Goal: Information Seeking & Learning: Learn about a topic

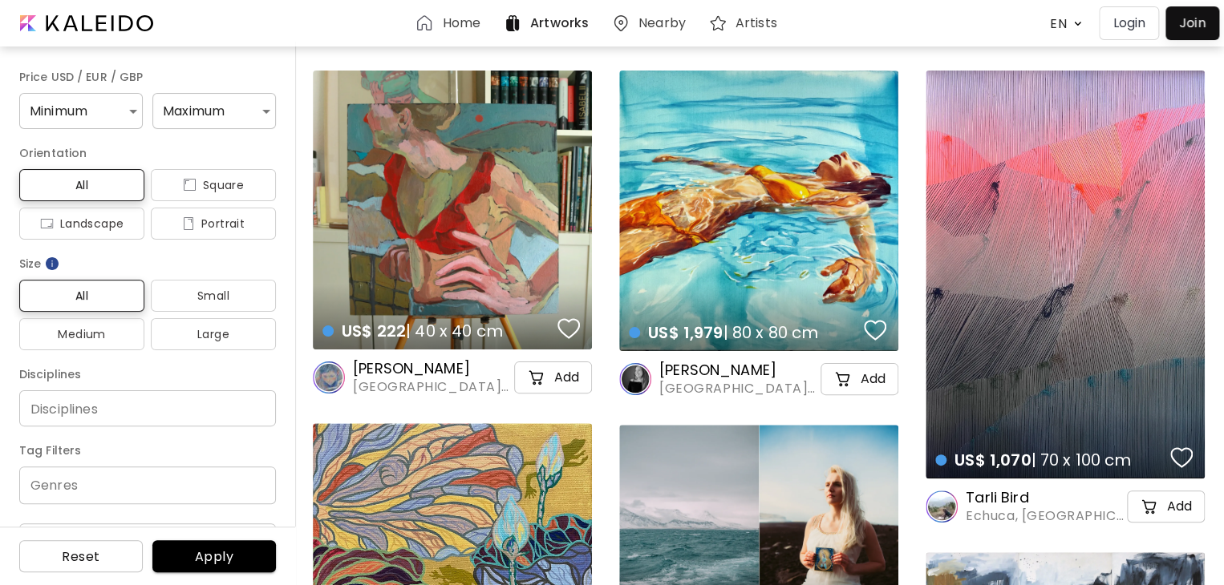
click at [759, 20] on h6 "Artists" at bounding box center [756, 23] width 42 height 13
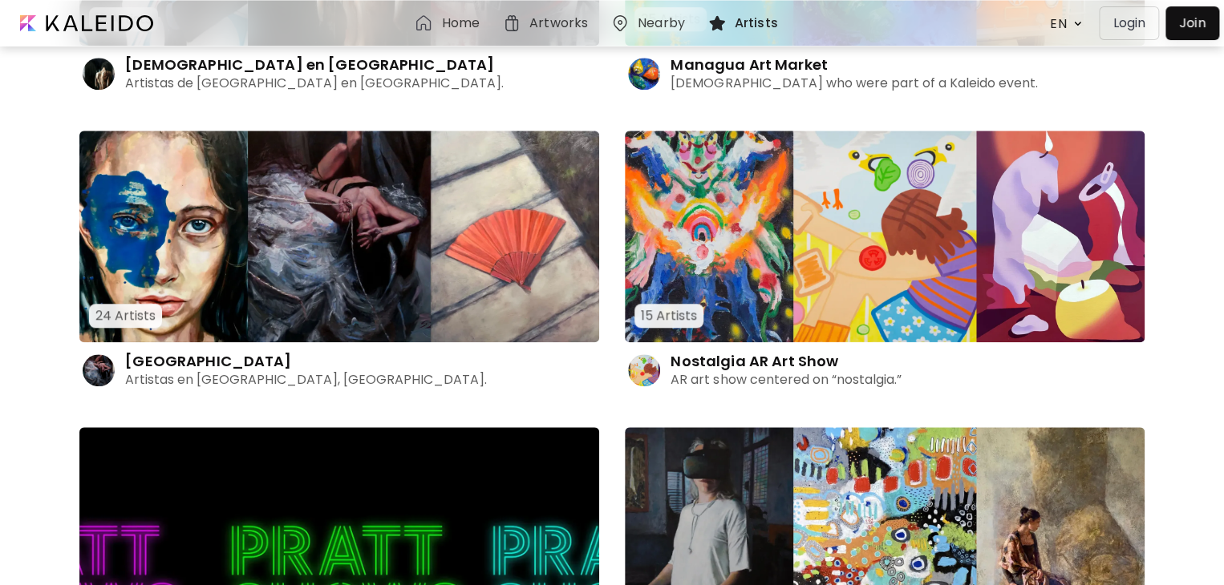
scroll to position [7072, 0]
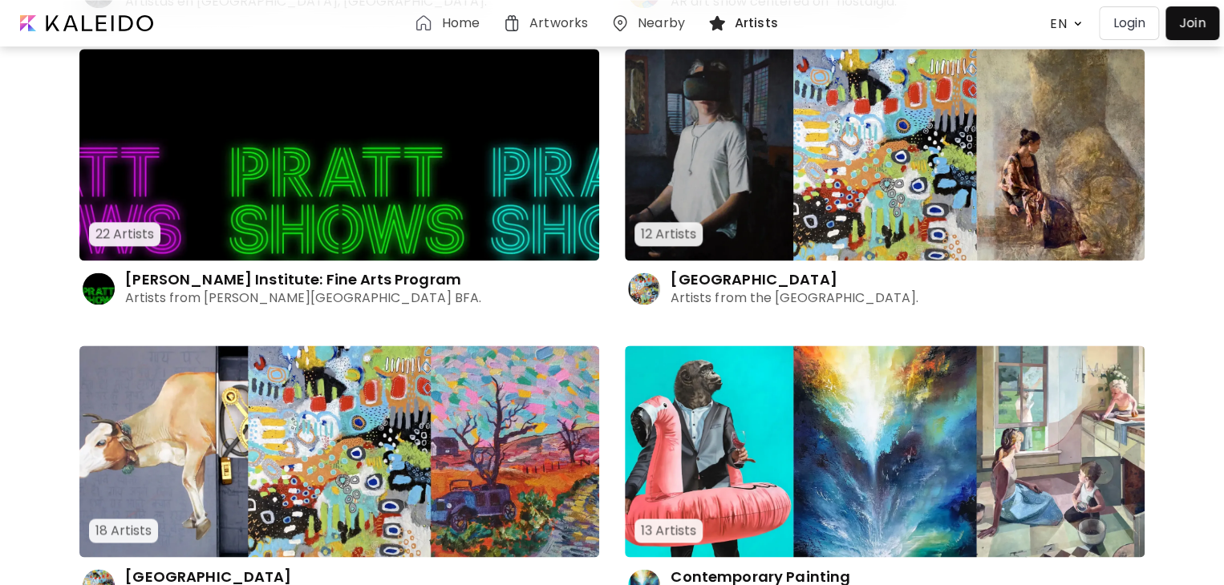
click at [413, 184] on img at bounding box center [339, 155] width 520 height 212
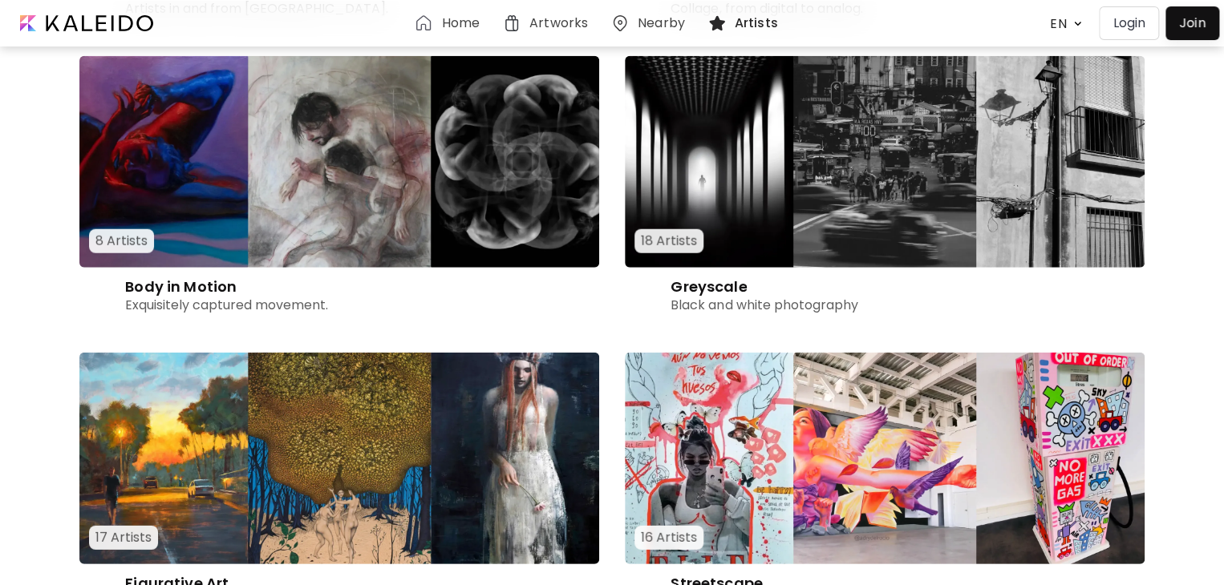
scroll to position [2002, 0]
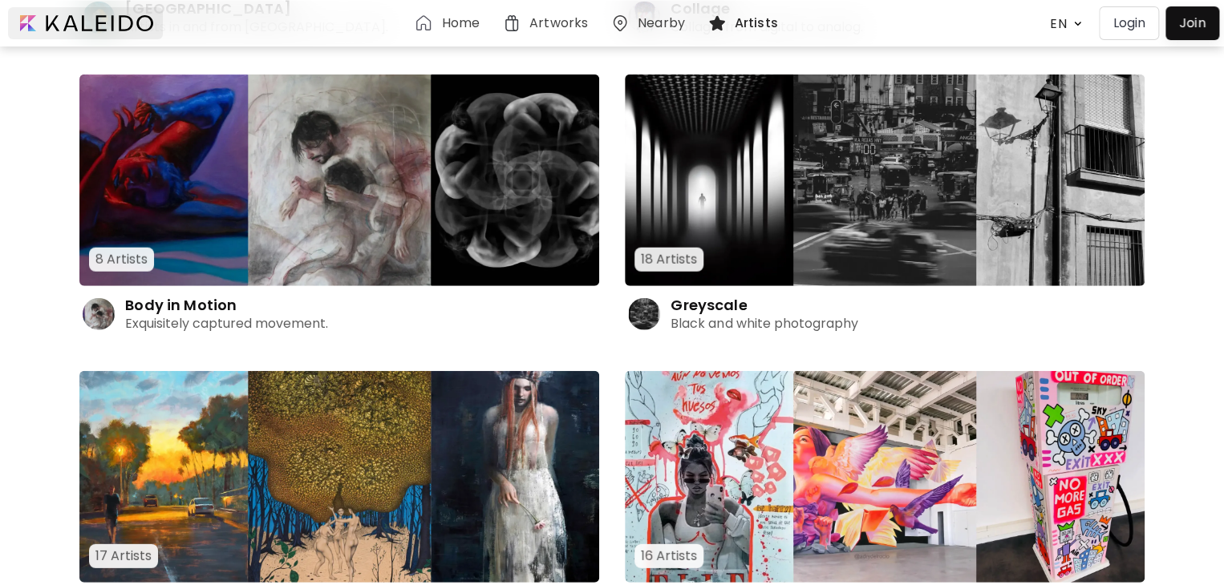
click at [136, 27] on div at bounding box center [85, 23] width 155 height 32
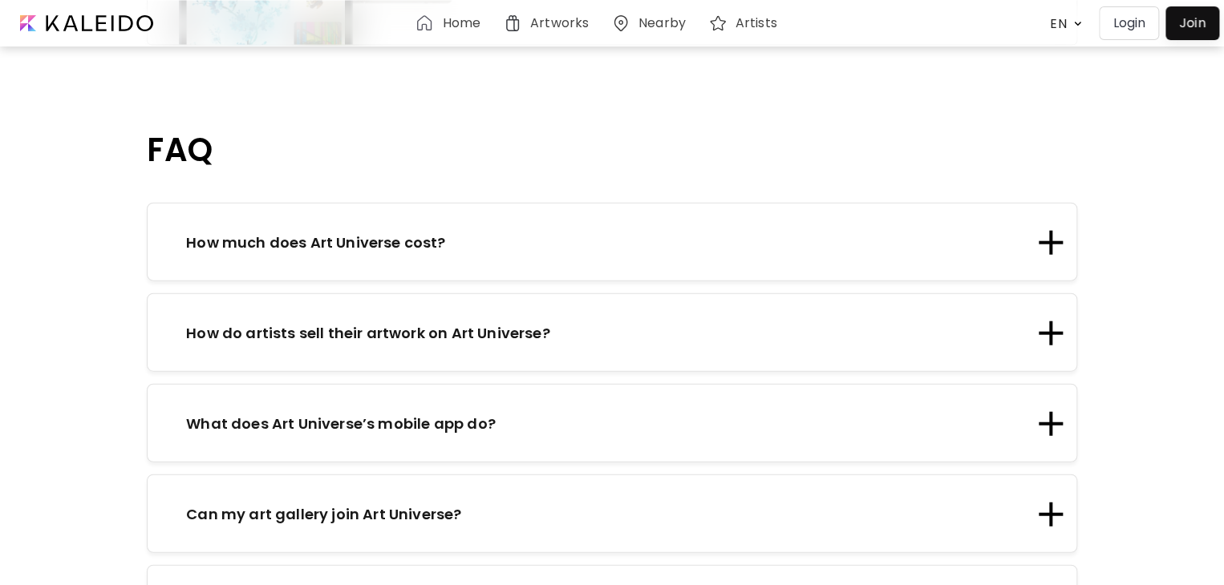
scroll to position [1762, 0]
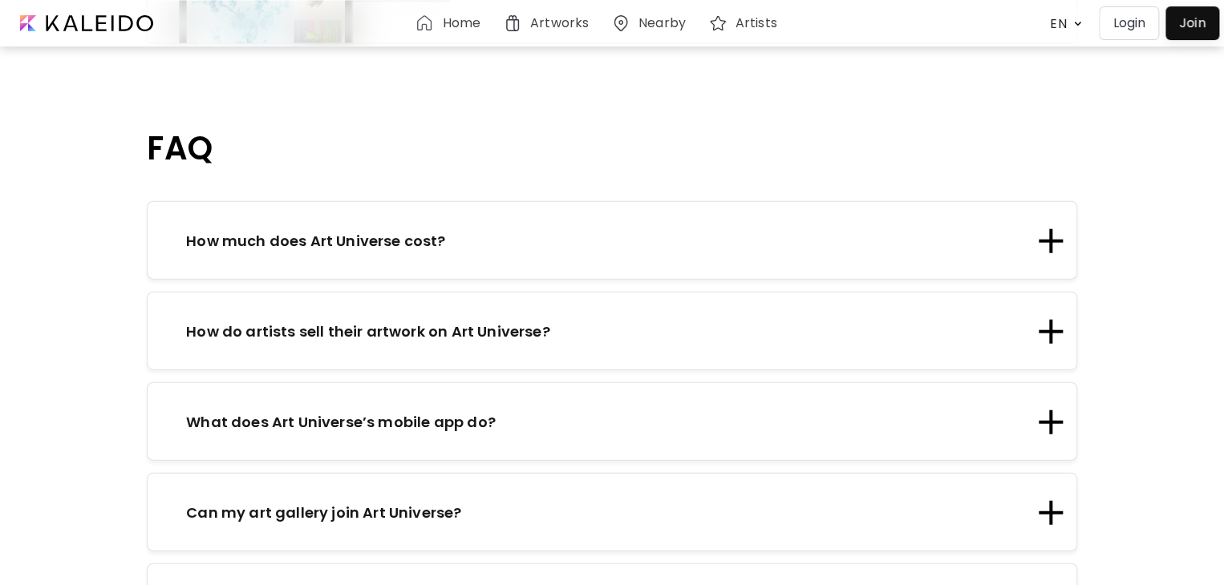
click at [417, 216] on div "How much does Art Universe cost?" at bounding box center [612, 240] width 930 height 79
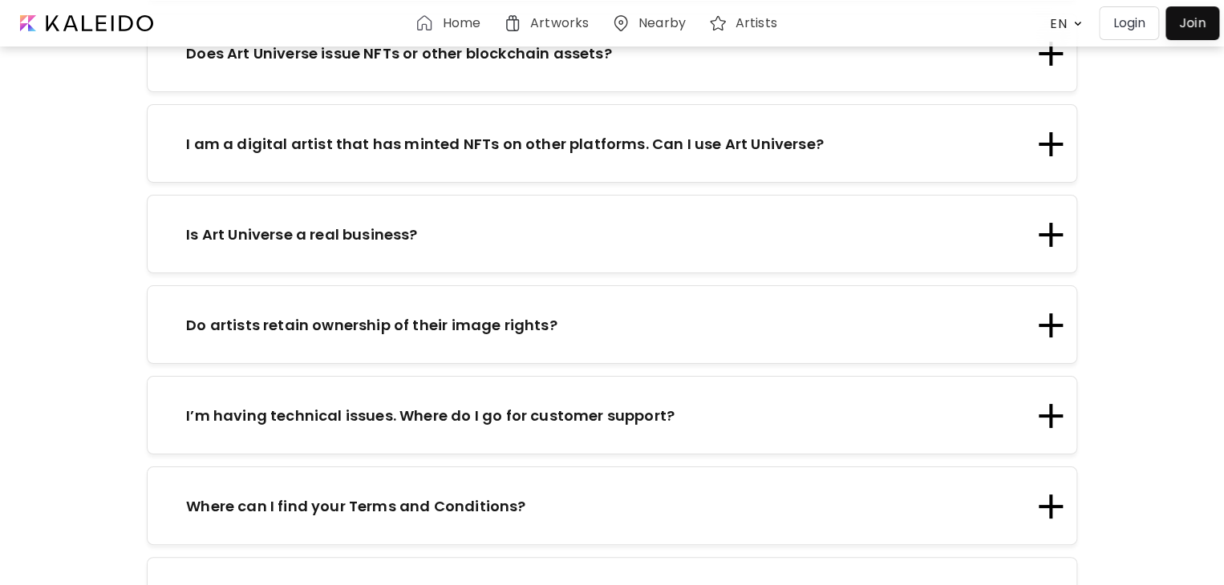
scroll to position [2944, 0]
click at [401, 225] on p "Is Art Universe a real business?" at bounding box center [301, 236] width 231 height 22
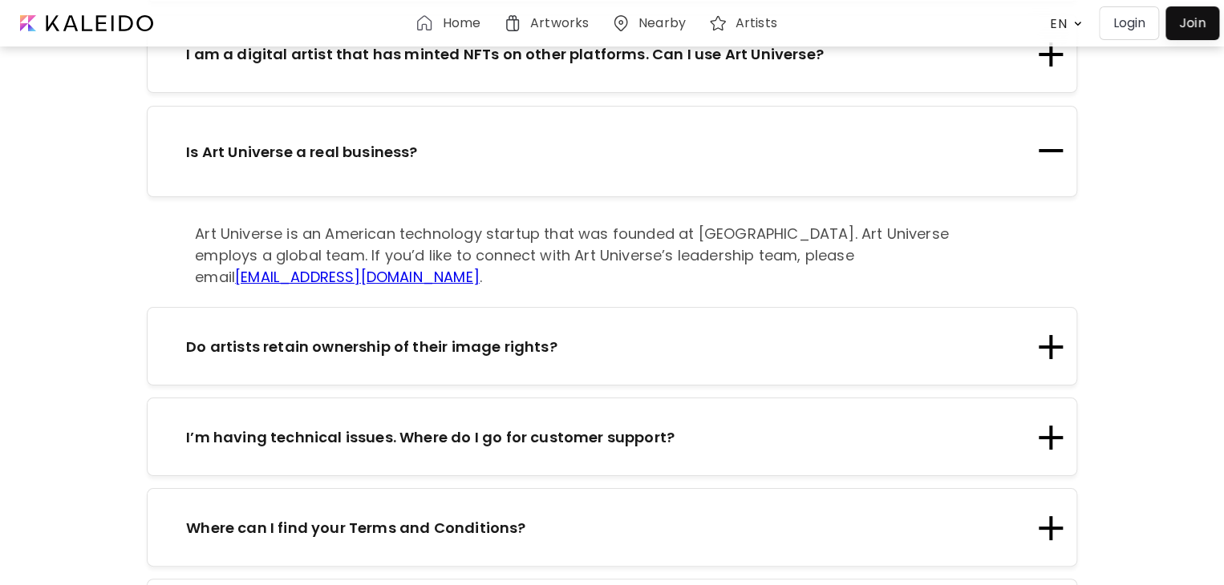
scroll to position [2945, 0]
